Goal: Task Accomplishment & Management: Manage account settings

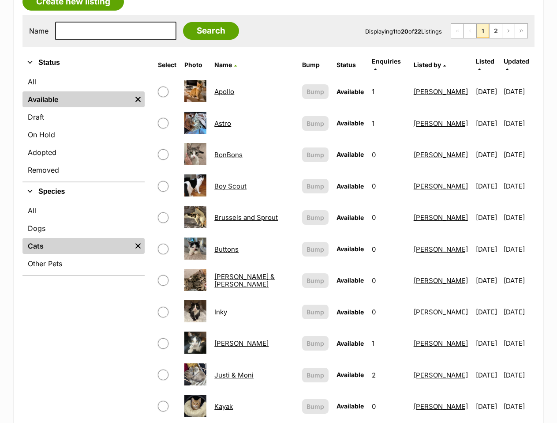
scroll to position [176, 0]
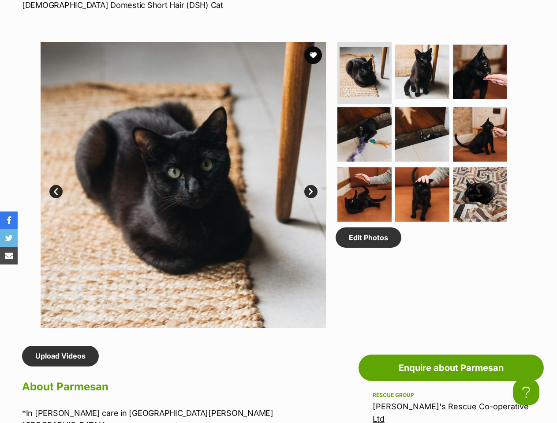
click at [318, 377] on h2 "About Parmesan" at bounding box center [177, 386] width 310 height 19
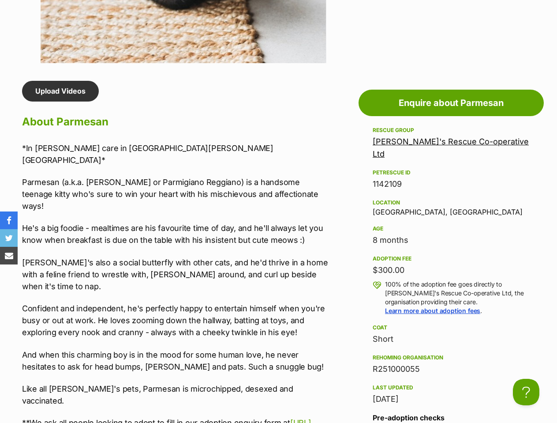
scroll to position [617, 0]
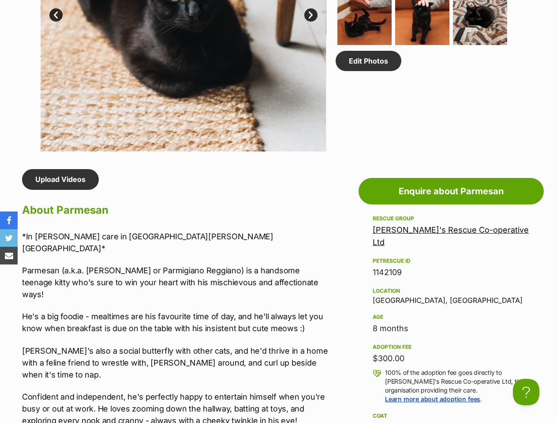
click at [88, 200] on h2 "About Parmesan" at bounding box center [177, 209] width 310 height 19
copy h2 "Parmesan"
click at [452, 224] on div "[PERSON_NAME]'s Rescue Co-operative Ltd" at bounding box center [451, 236] width 157 height 25
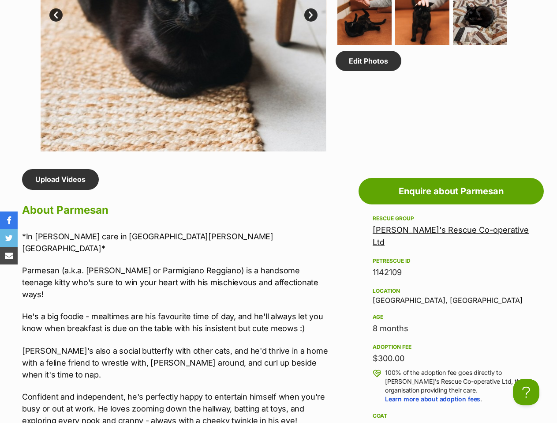
click at [453, 225] on link "[PERSON_NAME]'s Rescue Co-operative Ltd" at bounding box center [451, 236] width 156 height 22
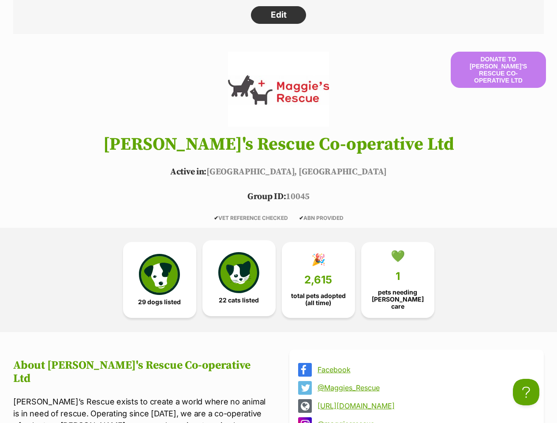
click at [235, 265] on img at bounding box center [238, 272] width 41 height 41
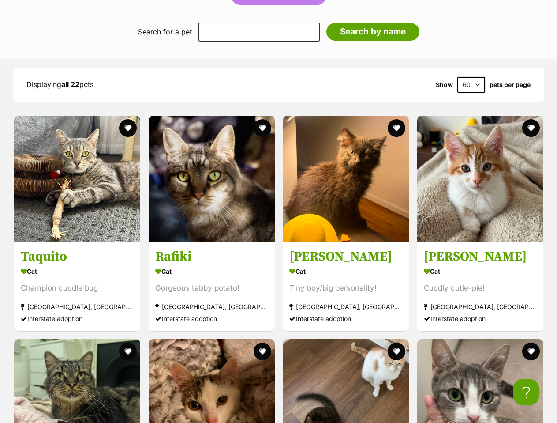
scroll to position [1217, 0]
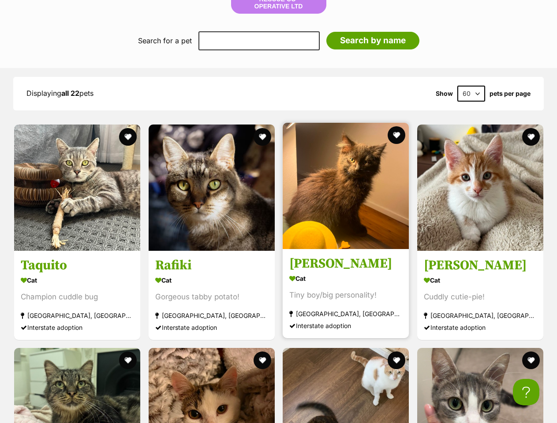
click at [318, 254] on h3 "Zora" at bounding box center [345, 262] width 113 height 17
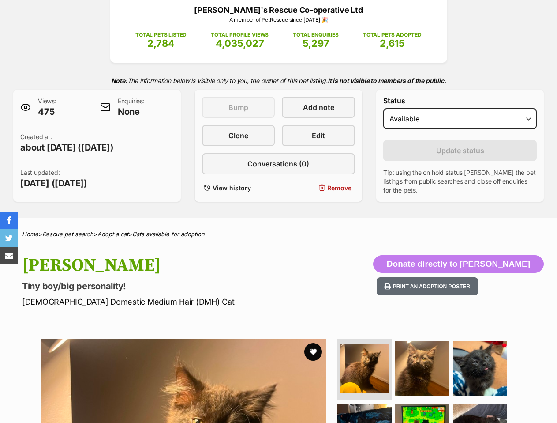
scroll to position [88, 0]
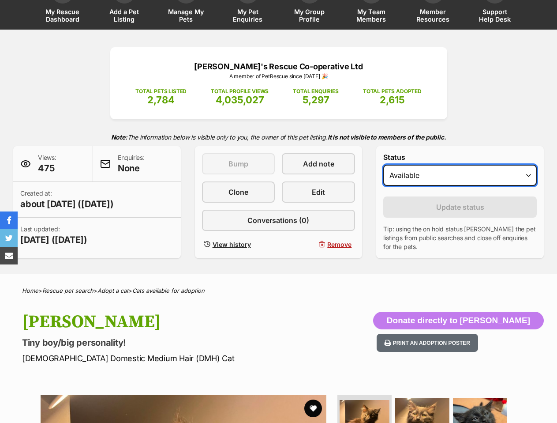
click at [471, 165] on select "Draft Available On hold Adopted" at bounding box center [459, 175] width 153 height 21
select select "on_hold"
click at [383, 165] on select "Draft Available On hold Adopted" at bounding box center [459, 175] width 153 height 21
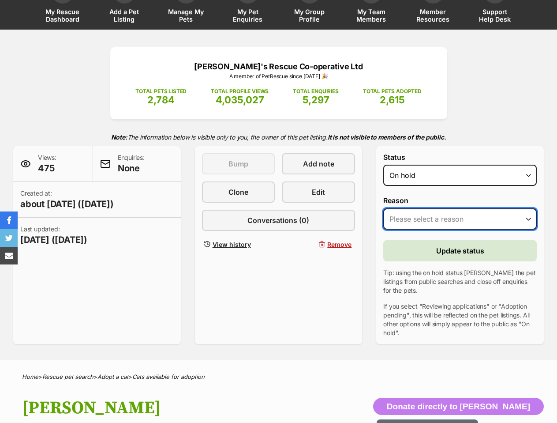
click at [465, 208] on select "Please select a reason Medical reasons Reviewing applications Adoption pending …" at bounding box center [459, 218] width 153 height 21
select select "reviewing_applications"
click at [383, 208] on select "Please select a reason Medical reasons Reviewing applications Adoption pending …" at bounding box center [459, 218] width 153 height 21
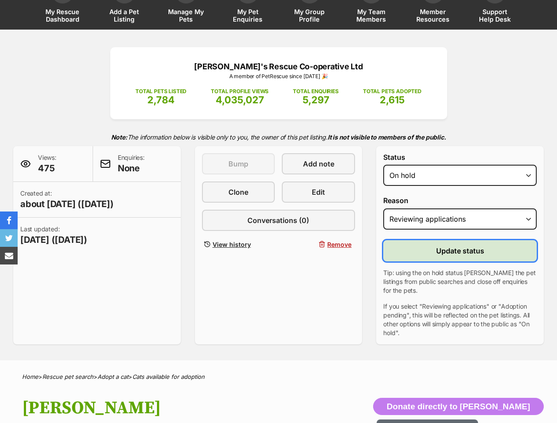
click at [478, 245] on span "Update status" at bounding box center [460, 250] width 48 height 11
